Goal: Information Seeking & Learning: Learn about a topic

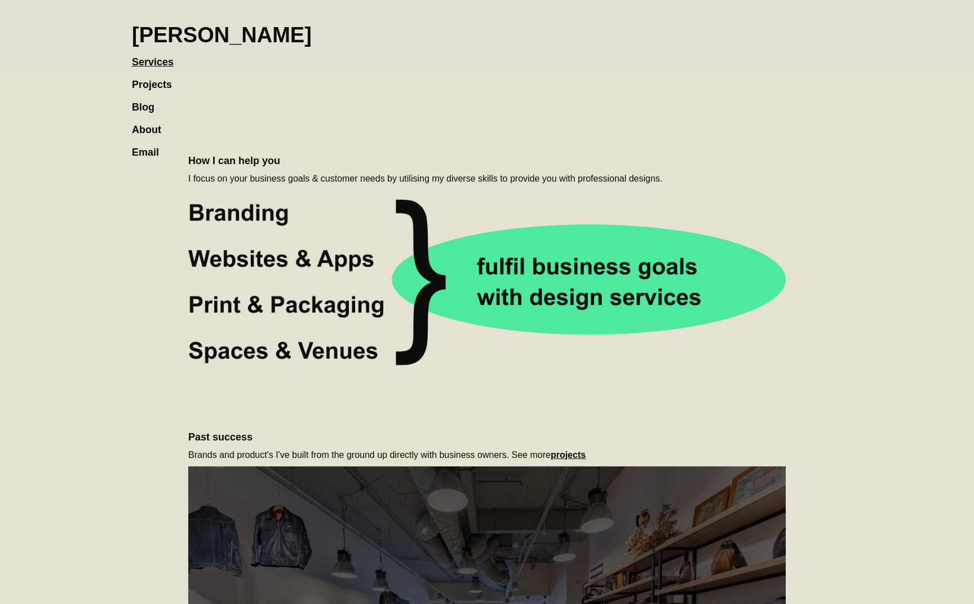
scroll to position [478, 0]
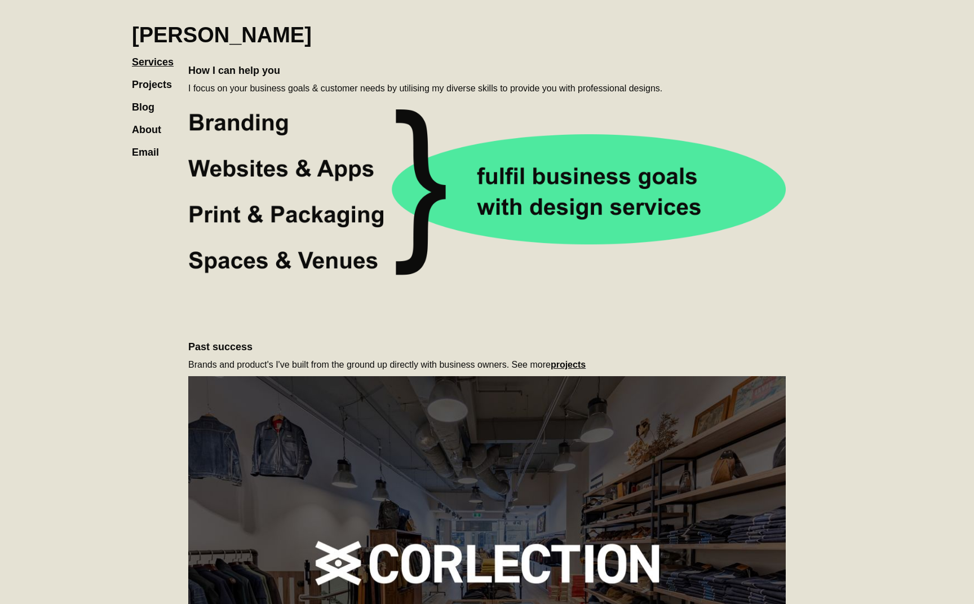
click at [113, 85] on section "**********" at bounding box center [487, 472] width 974 height 1901
click at [138, 82] on link "Projects" at bounding box center [157, 79] width 51 height 23
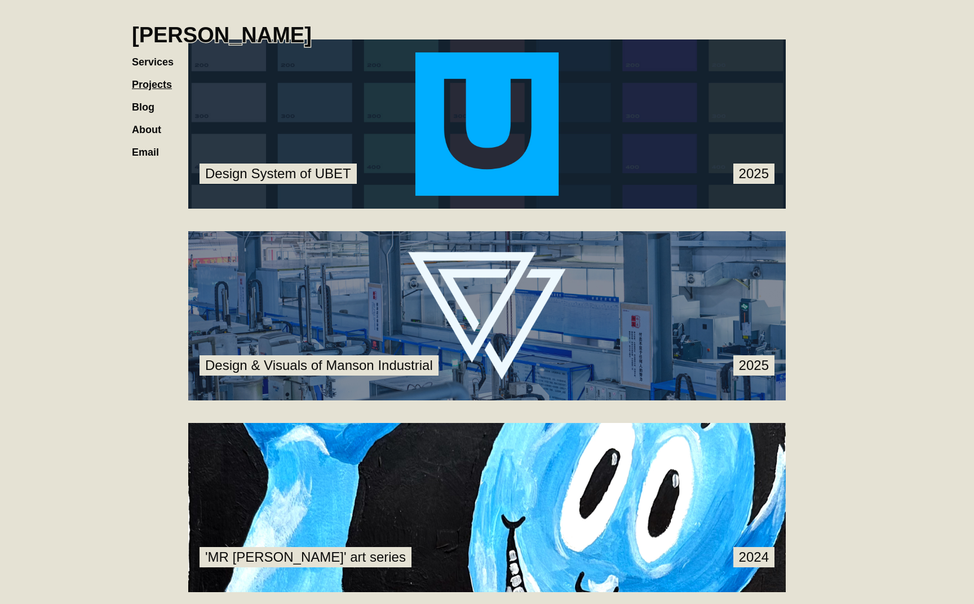
click at [409, 130] on link at bounding box center [487, 123] width 598 height 169
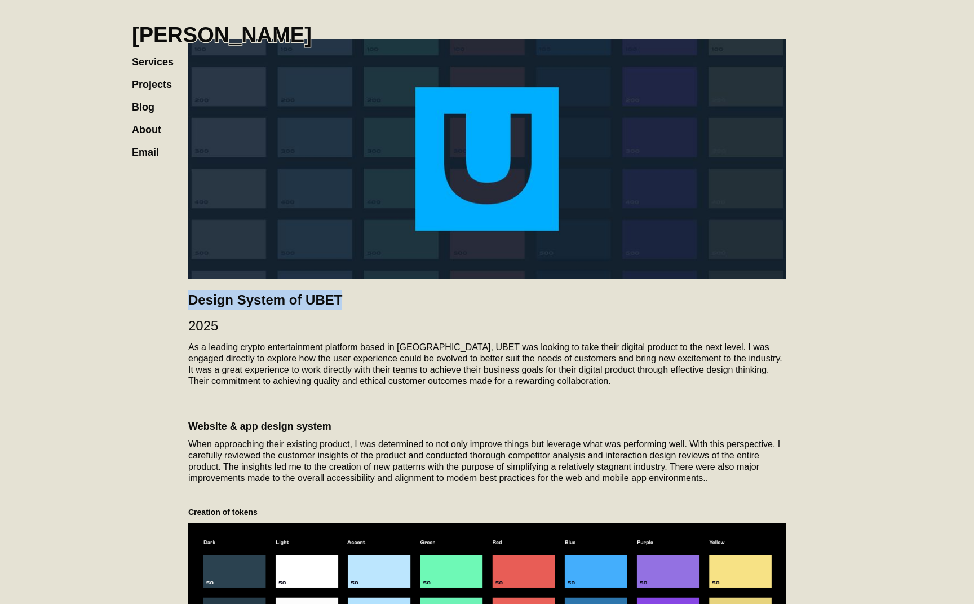
drag, startPoint x: 341, startPoint y: 305, endPoint x: 183, endPoint y: 299, distance: 157.4
copy h2 "Design System of UBET"
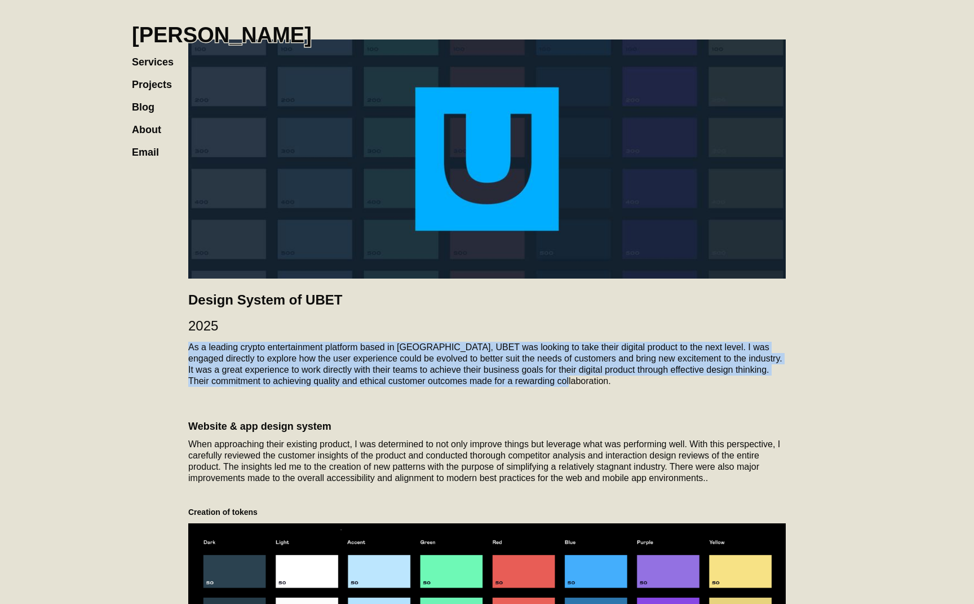
drag, startPoint x: 617, startPoint y: 385, endPoint x: 179, endPoint y: 348, distance: 440.2
copy p "As a leading crypto entertainment platform based in Canada, UBET was looking to…"
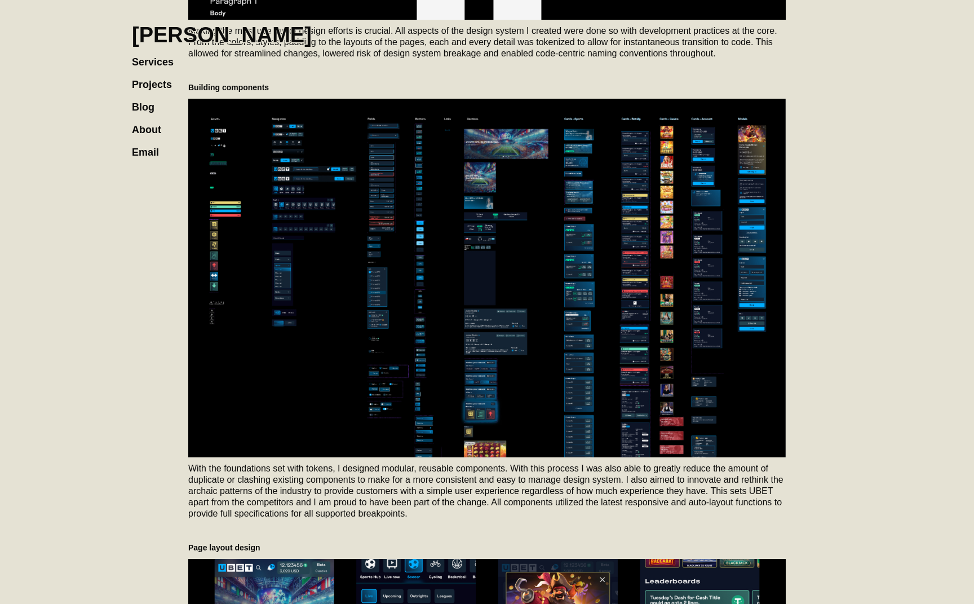
scroll to position [1711, 0]
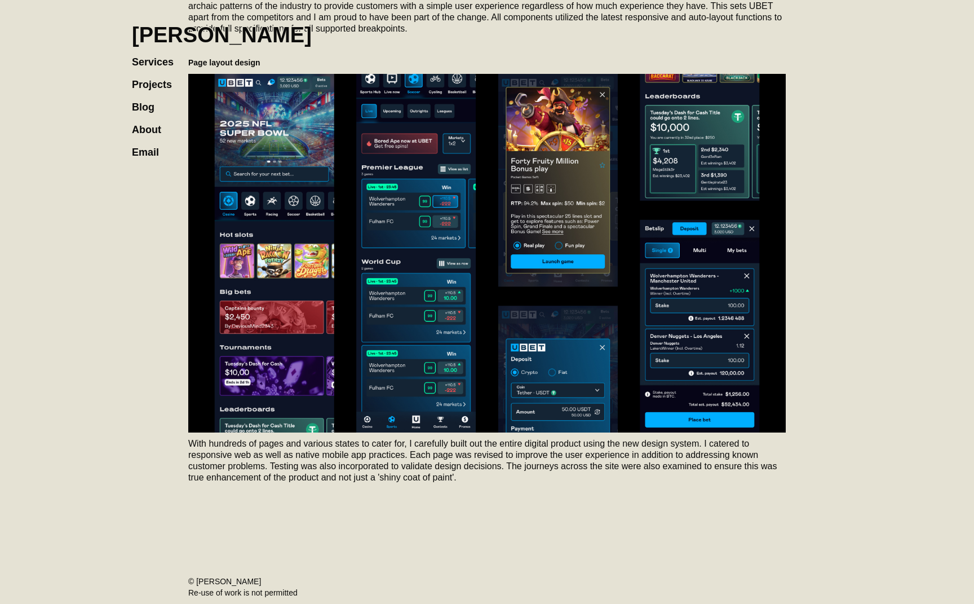
click at [146, 60] on link "Services" at bounding box center [158, 56] width 53 height 23
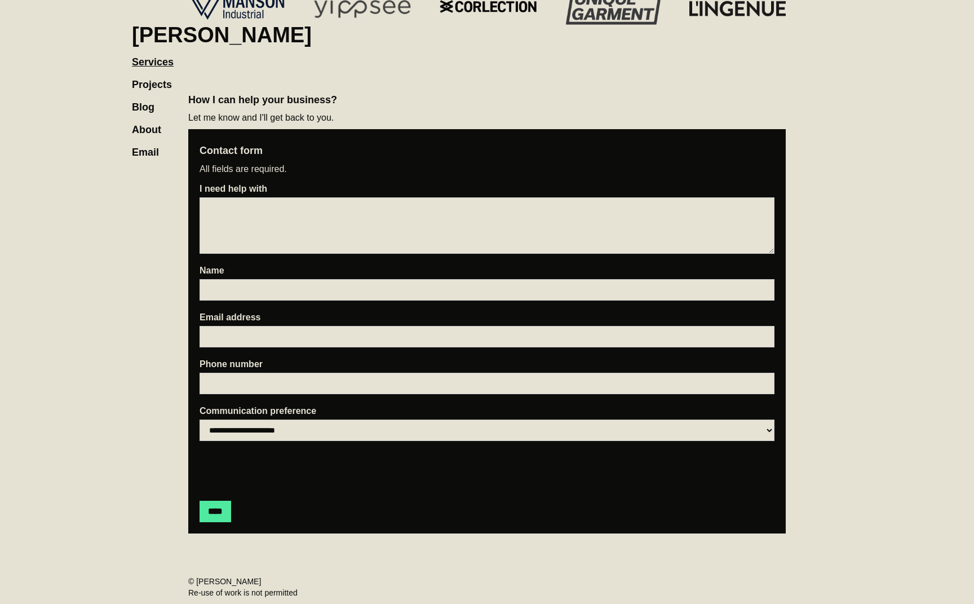
scroll to position [866, 0]
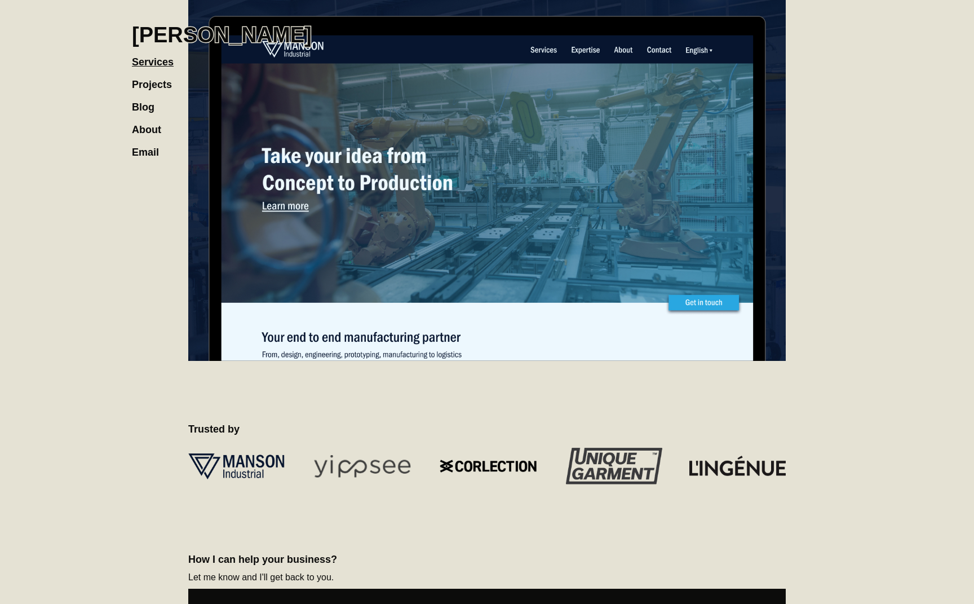
click at [146, 85] on link "Projects" at bounding box center [157, 79] width 51 height 23
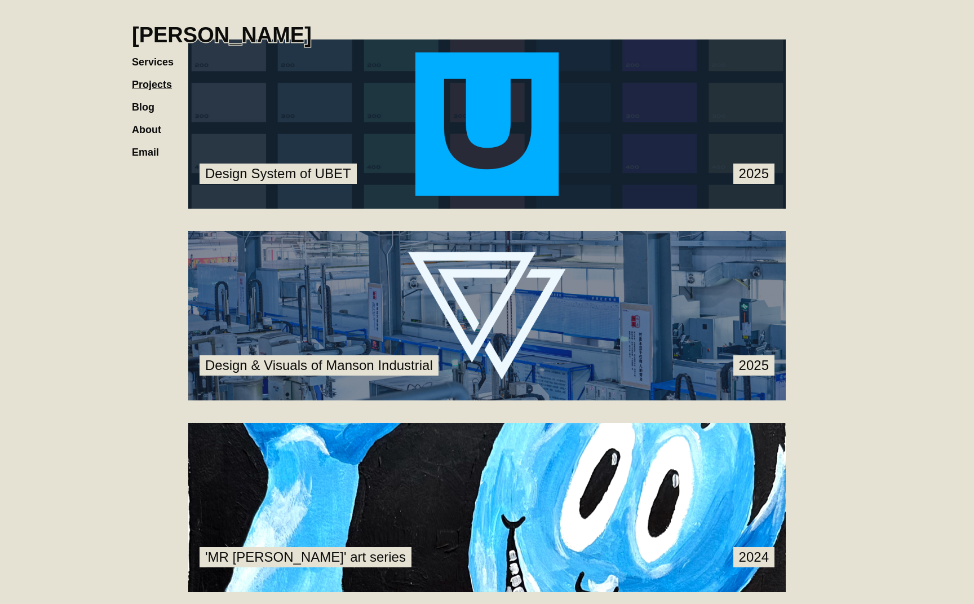
click at [490, 326] on link at bounding box center [487, 315] width 598 height 169
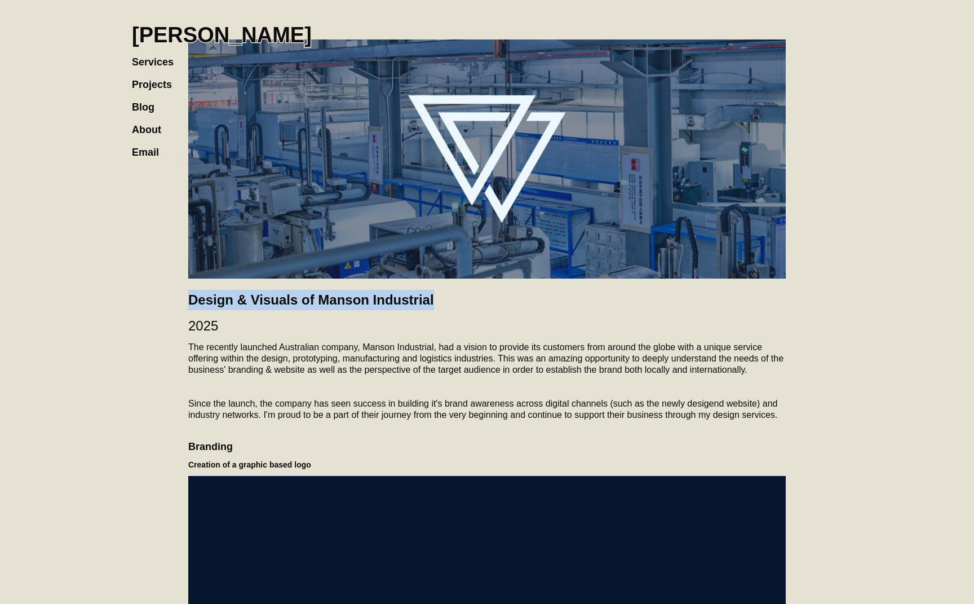
drag, startPoint x: 441, startPoint y: 299, endPoint x: 191, endPoint y: 299, distance: 250.9
click at [191, 299] on h2 "Design & Visuals of Manson Industrial" at bounding box center [487, 300] width 598 height 20
copy h2 "Design & Visuals of Manson Industrial"
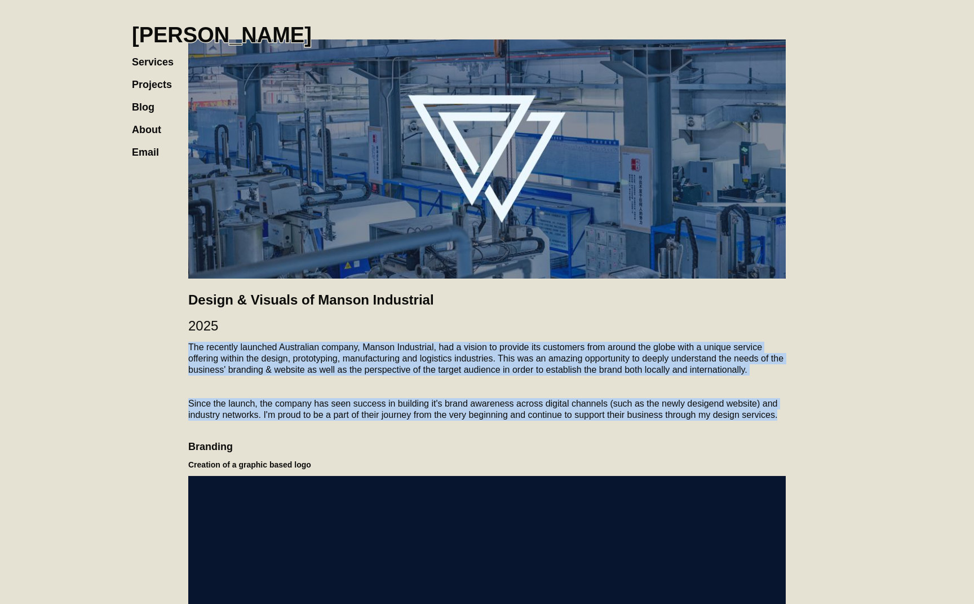
drag, startPoint x: 186, startPoint y: 345, endPoint x: 791, endPoint y: 417, distance: 609.4
copy div "The recently launched Australian company, Manson Industrial, had a vision to pr…"
click at [147, 82] on link "Projects" at bounding box center [157, 79] width 51 height 23
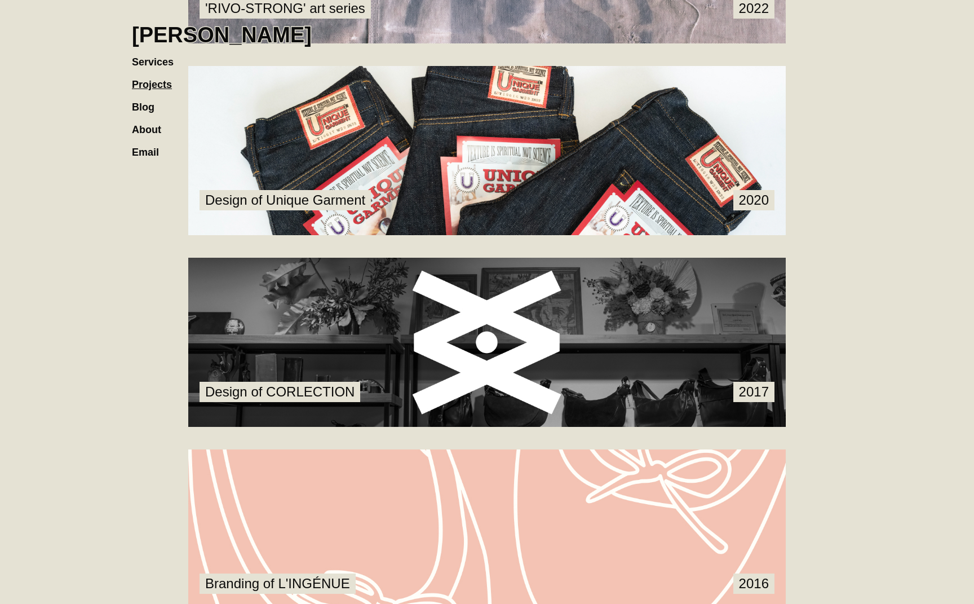
scroll to position [971, 0]
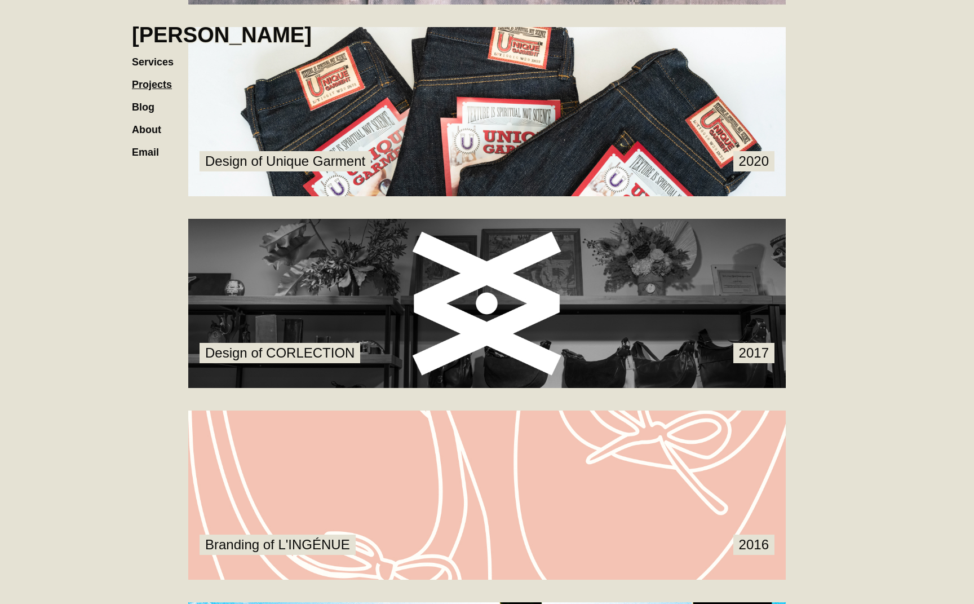
click at [453, 291] on link at bounding box center [487, 303] width 598 height 169
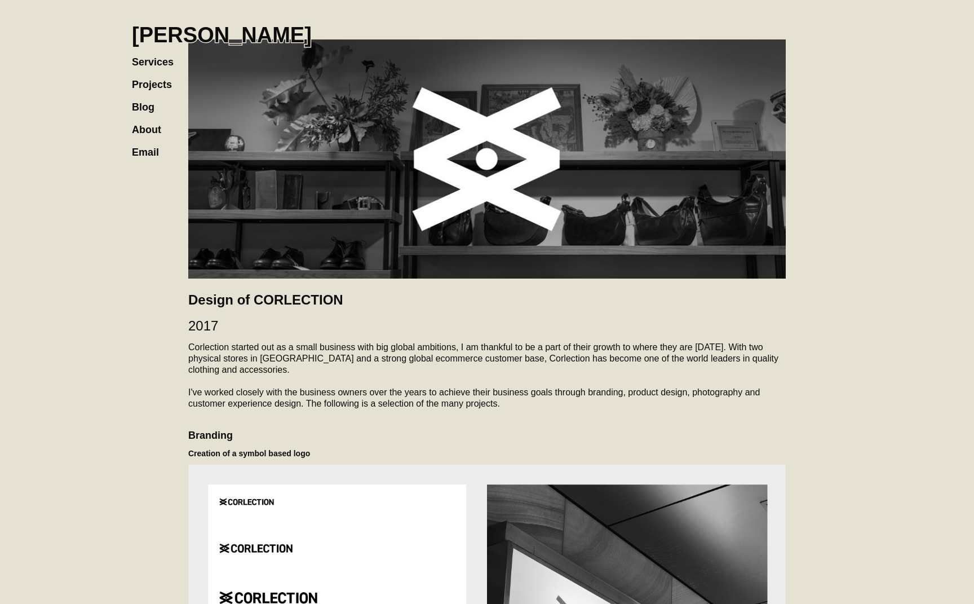
click at [259, 50] on img at bounding box center [487, 158] width 598 height 239
click at [268, 37] on h1 "[PERSON_NAME]" at bounding box center [222, 35] width 180 height 25
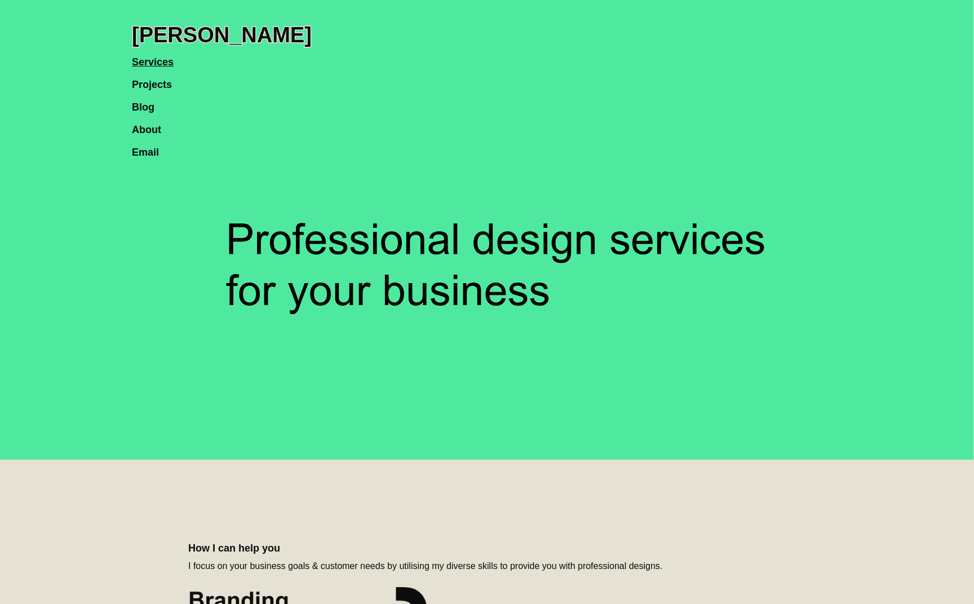
click at [160, 86] on link "Projects" at bounding box center [157, 79] width 51 height 23
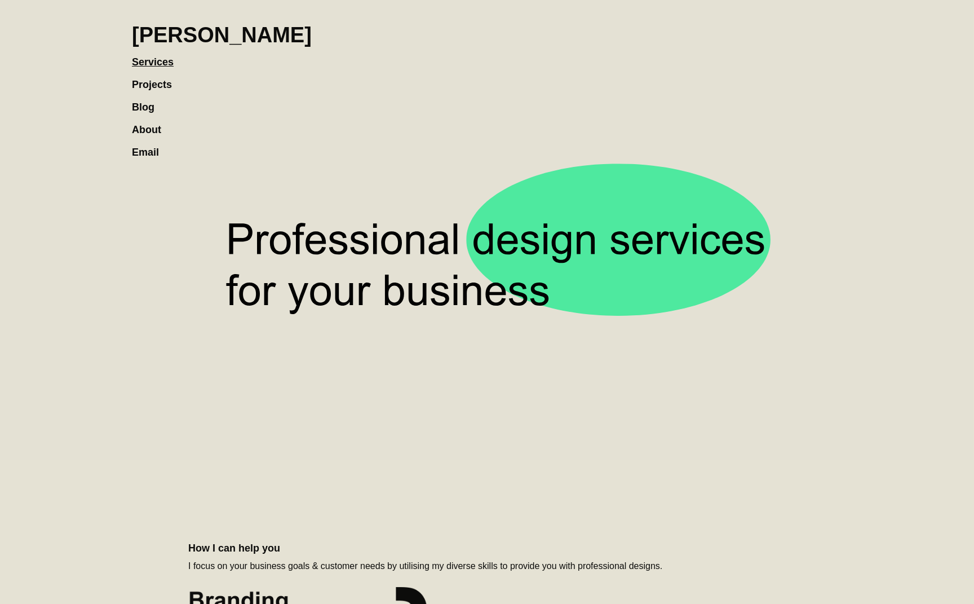
click at [158, 82] on link "Projects" at bounding box center [157, 79] width 51 height 23
